Goal: Transaction & Acquisition: Purchase product/service

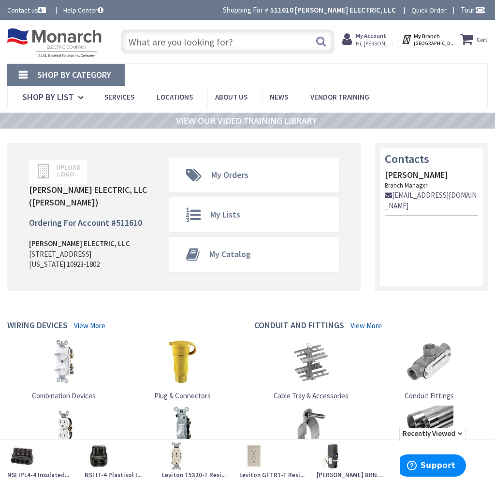
click at [218, 44] on input "text" at bounding box center [227, 42] width 213 height 24
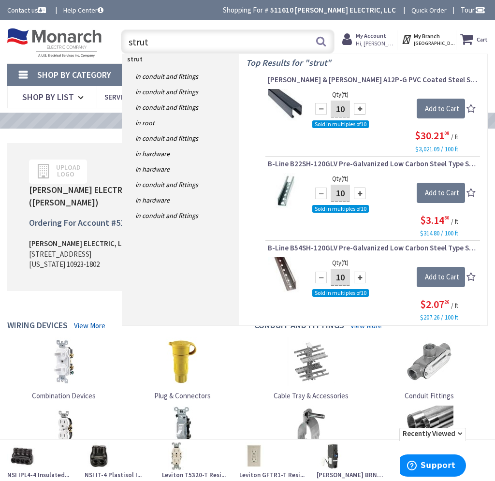
scroll to position [3, 0]
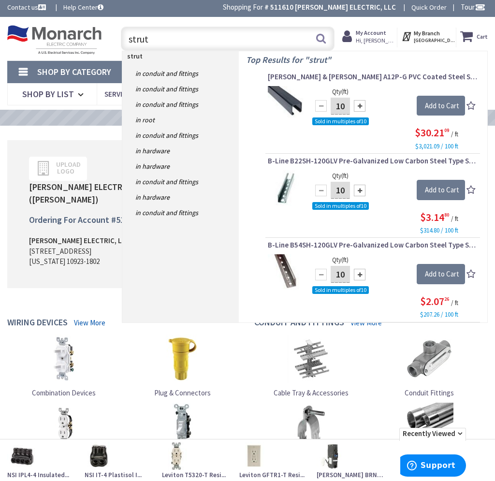
click at [161, 40] on input "strut" at bounding box center [227, 39] width 213 height 24
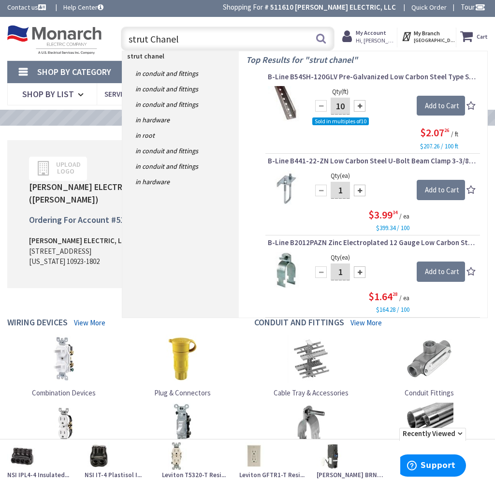
type input "strut Chanel"
drag, startPoint x: 161, startPoint y: 40, endPoint x: 299, endPoint y: 74, distance: 142.2
click at [299, 74] on span "B-Line B54SH-120GLV Pre-Galvanized Low Carbon Steel Type SH Single Slotted Chan…" at bounding box center [373, 77] width 210 height 10
click at [299, 75] on span "B-Line B54SH-120GLV Pre-Galvanized Low Carbon Steel Type SH Single Slotted Chan…" at bounding box center [373, 77] width 210 height 10
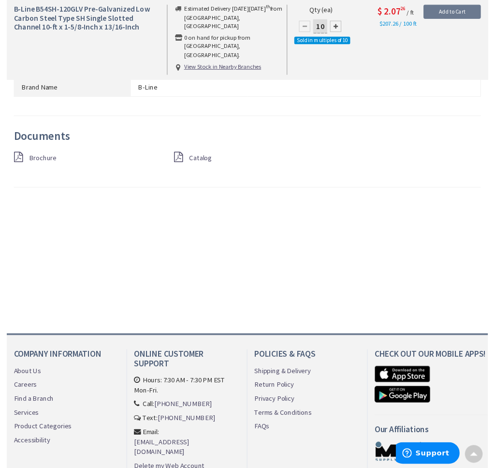
scroll to position [690, 0]
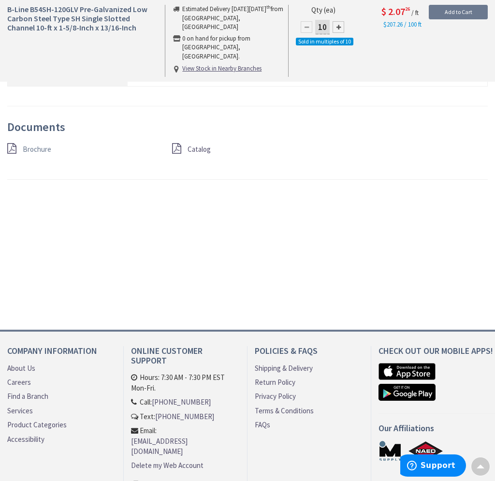
click at [32, 145] on span "Brochure" at bounding box center [37, 149] width 29 height 9
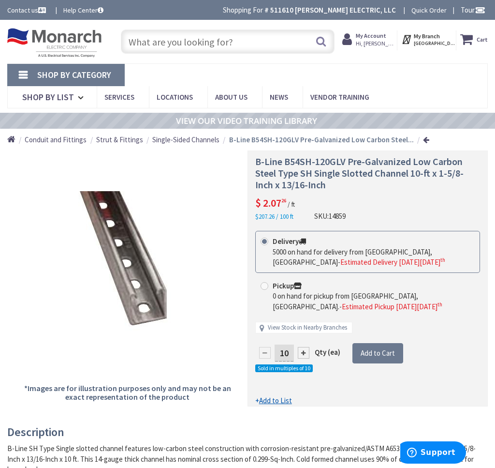
scroll to position [0, 0]
click at [163, 42] on input "text" at bounding box center [227, 42] width 213 height 24
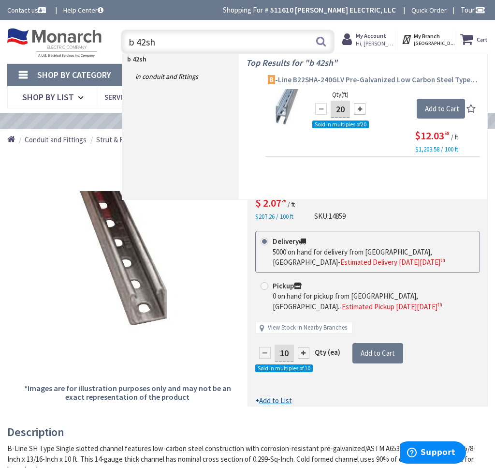
type input "b 42sh"
click at [308, 80] on span "B -Line B22SHA-240GLV Pre-Galvanized Low Carbon Steel Type SH Back-To-Back Comb…" at bounding box center [373, 80] width 210 height 10
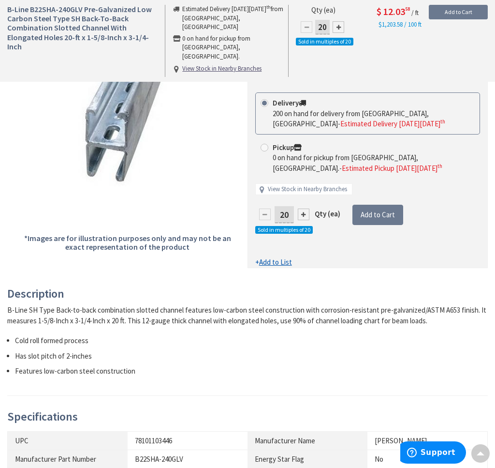
scroll to position [151, 0]
